Goal: Task Accomplishment & Management: Use online tool/utility

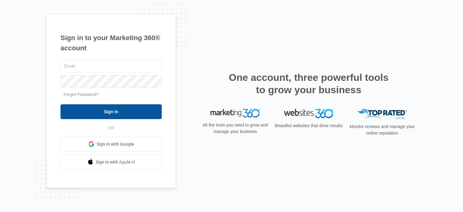
type input "[PERSON_NAME][EMAIL_ADDRESS][DOMAIN_NAME]"
click at [125, 115] on input "Sign In" at bounding box center [111, 111] width 101 height 15
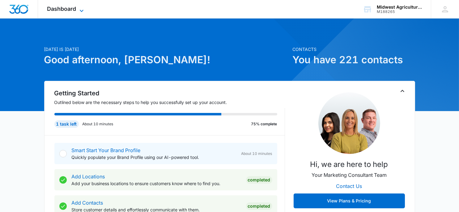
click at [81, 12] on icon at bounding box center [81, 10] width 7 height 7
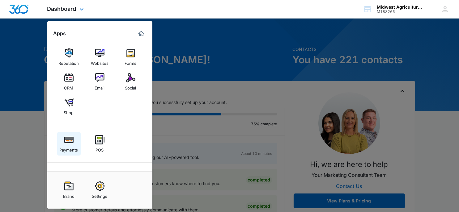
click at [66, 145] on div "Payments" at bounding box center [69, 149] width 19 height 8
